Goal: Check status

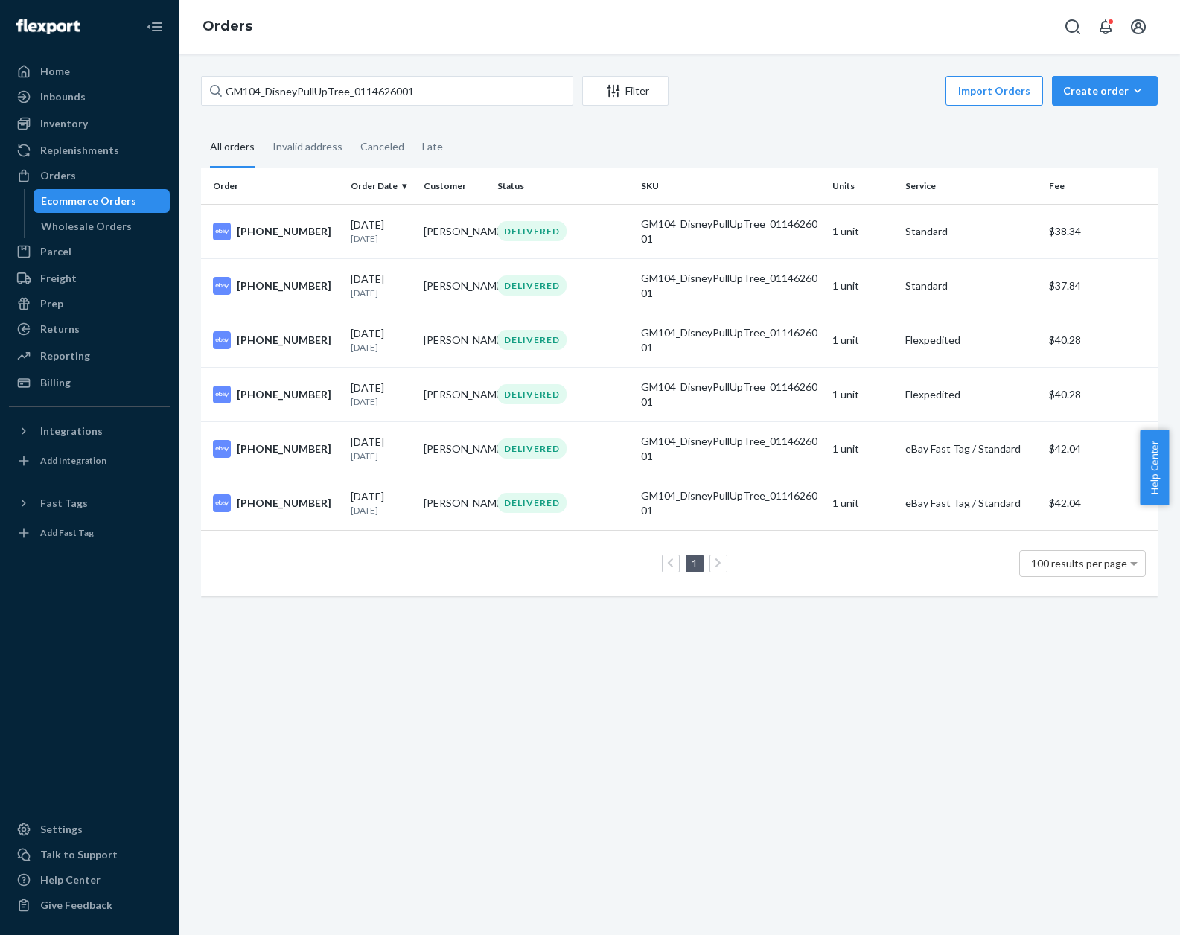
click at [290, 100] on input "GM104_DisneyPullUpTree_0114626001" at bounding box center [387, 91] width 372 height 30
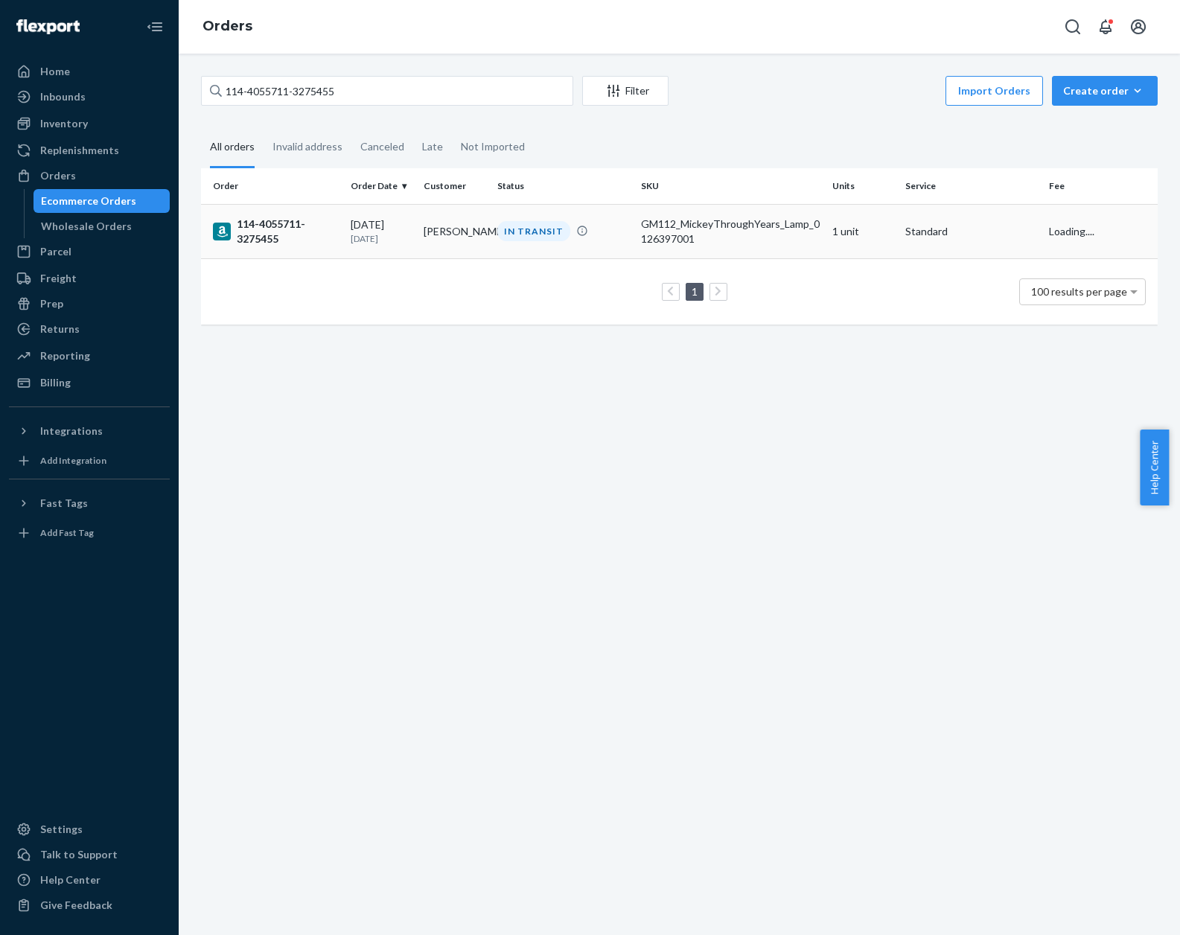
type input "114-4055711-3275455"
click at [500, 233] on div "IN TRANSIT" at bounding box center [533, 231] width 73 height 20
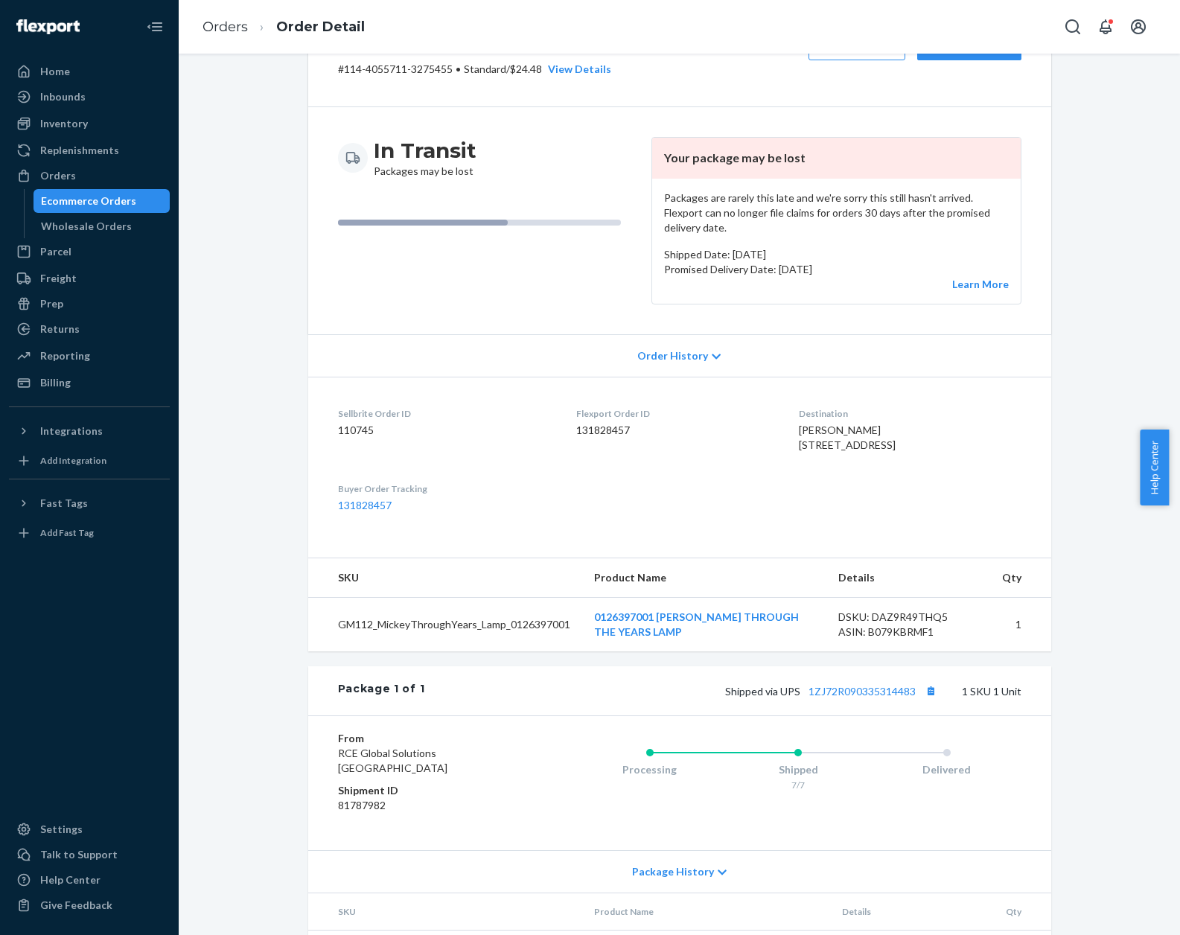
scroll to position [157, 0]
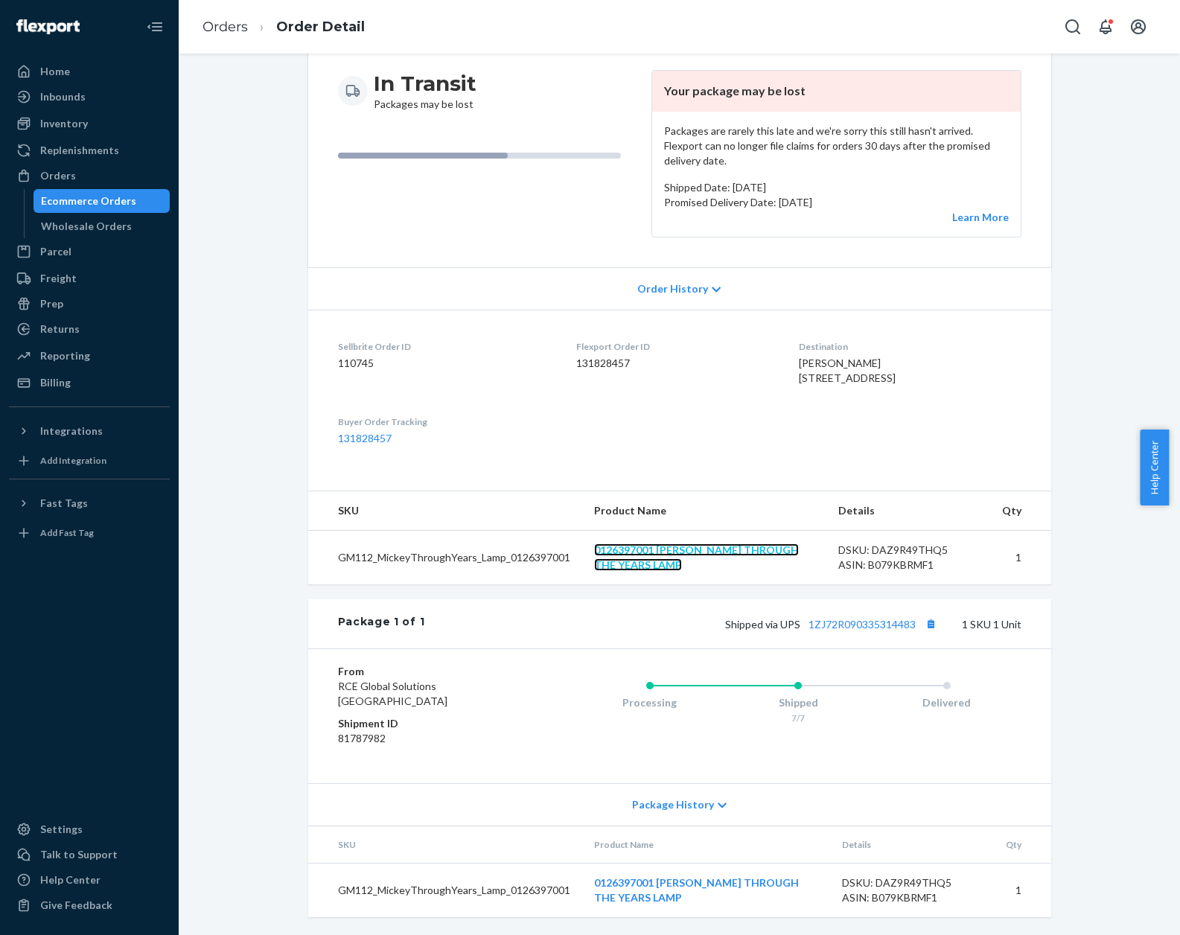
click at [769, 550] on link "0126397001 [PERSON_NAME] THROUGH THE YEARS LAMP" at bounding box center [696, 558] width 205 height 28
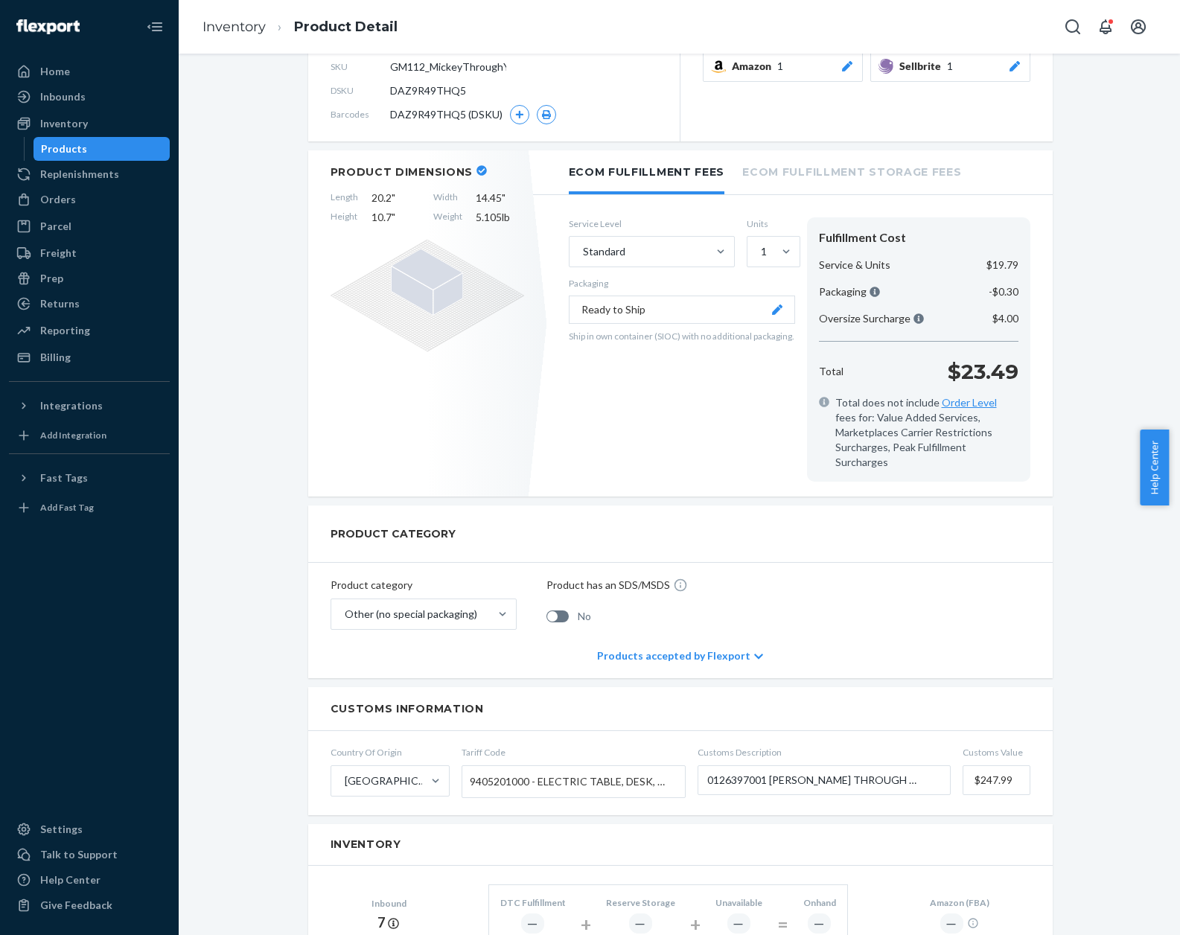
scroll to position [149, 0]
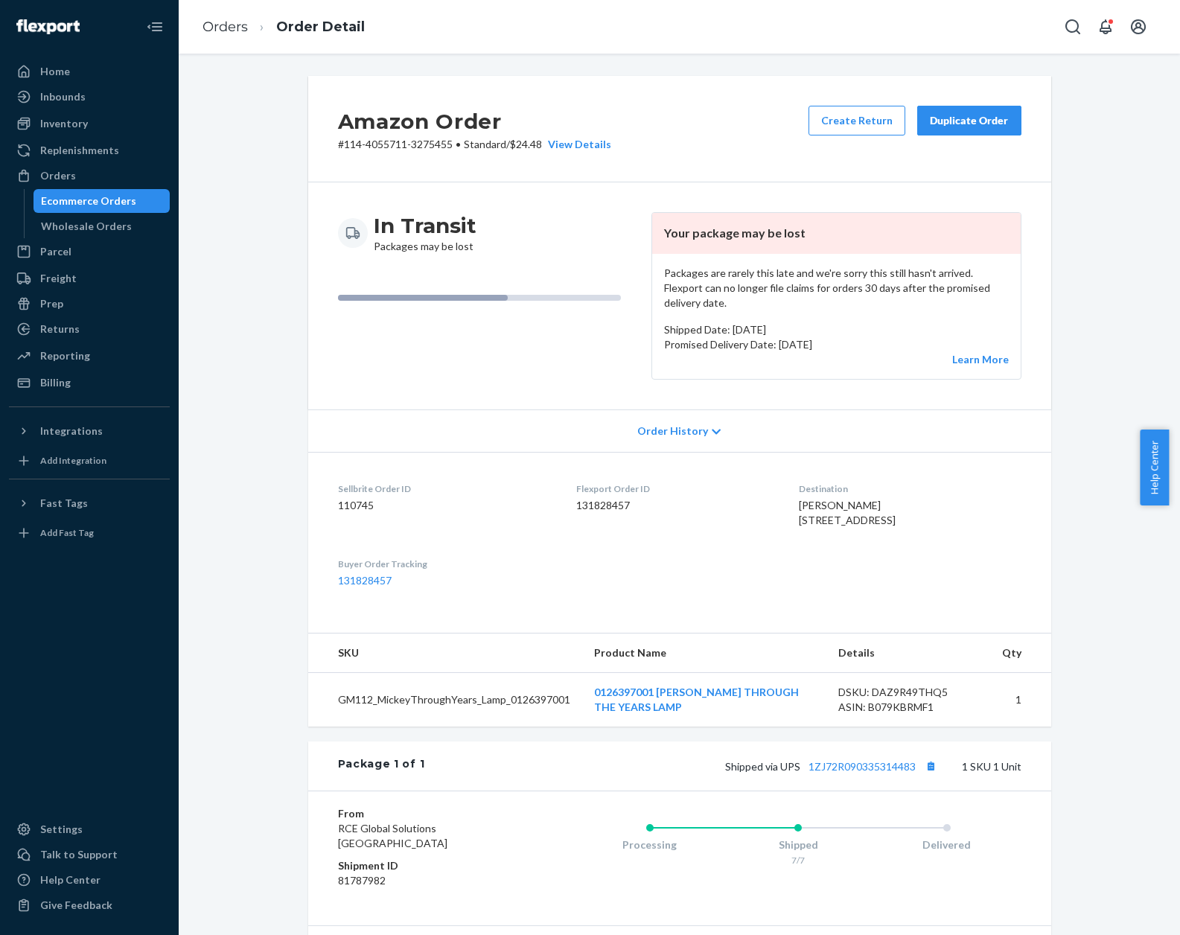
scroll to position [74, 0]
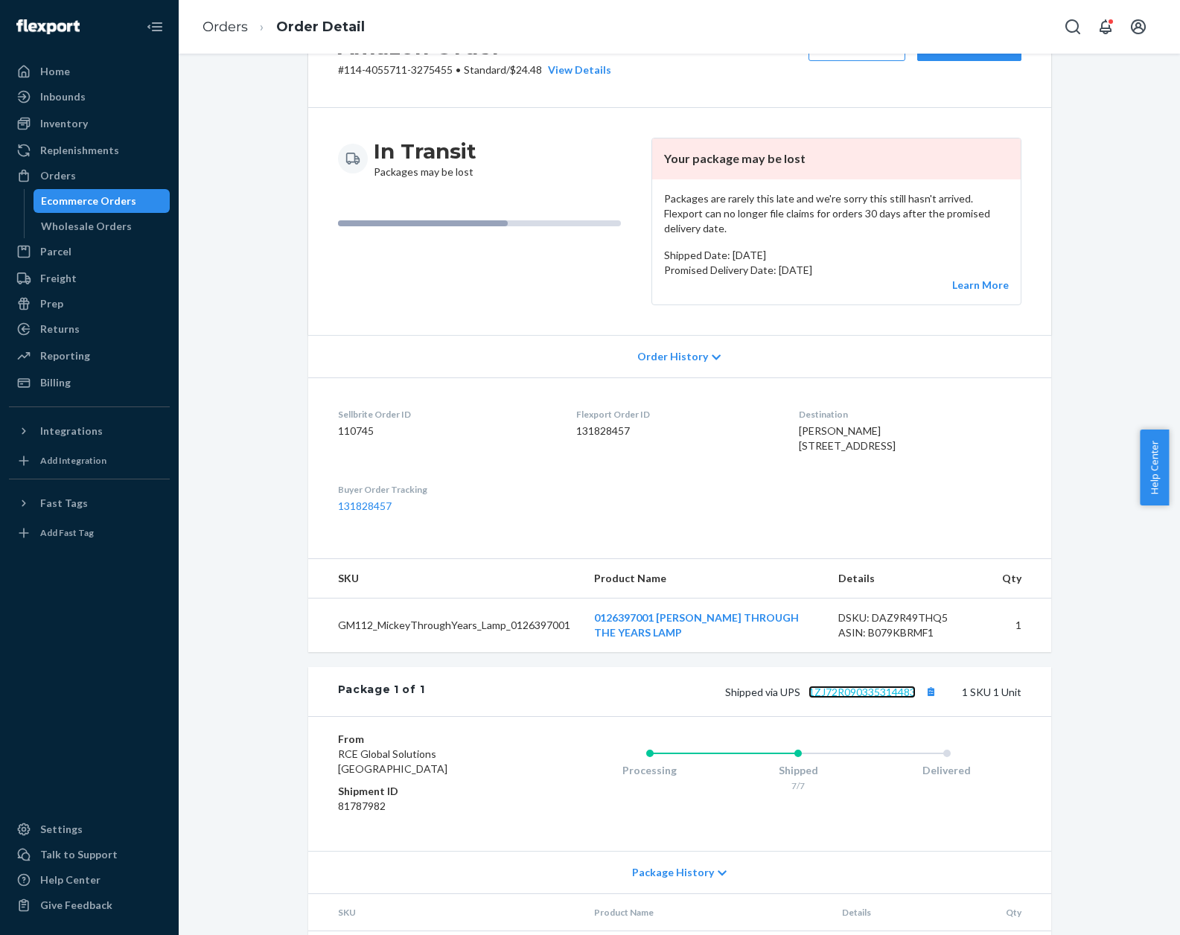
click at [866, 698] on link "1ZJ72R090335314483" at bounding box center [862, 692] width 107 height 13
